Goal: Find specific page/section: Find specific page/section

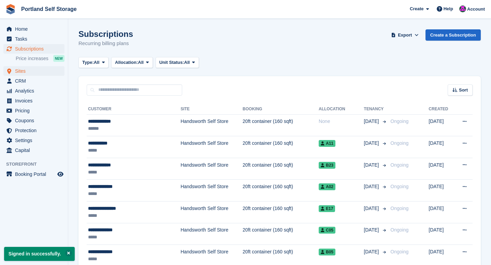
click at [36, 71] on span "Sites" at bounding box center [35, 71] width 41 height 10
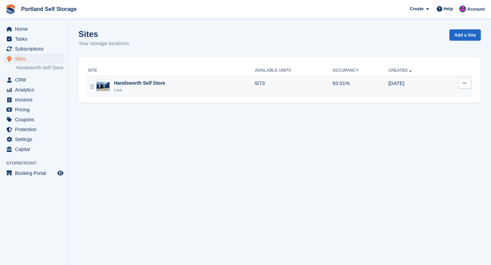
click at [208, 92] on div "Handsworth Self Store Live" at bounding box center [171, 87] width 167 height 14
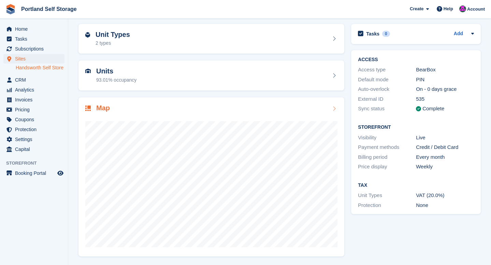
scroll to position [26, 0]
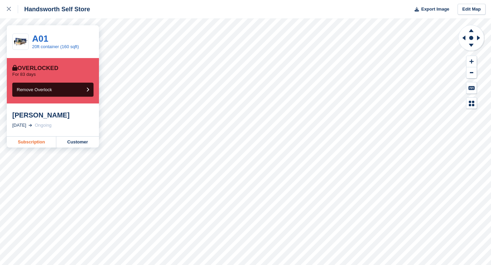
click at [34, 140] on link "Subscription" at bounding box center [31, 142] width 49 height 11
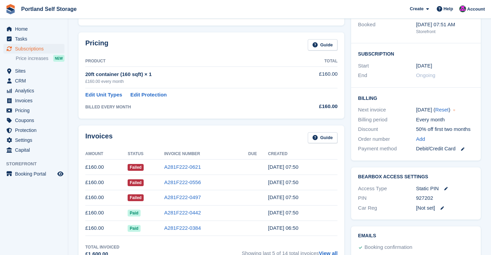
scroll to position [98, 0]
